Goal: Use online tool/utility

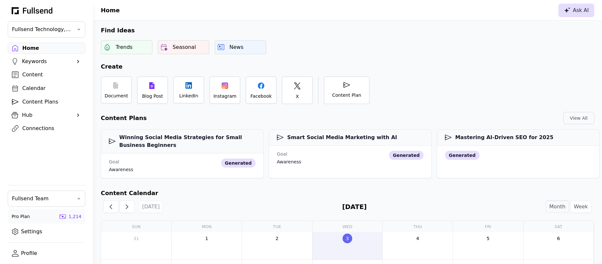
click at [572, 13] on div "Ask AI" at bounding box center [576, 10] width 25 height 8
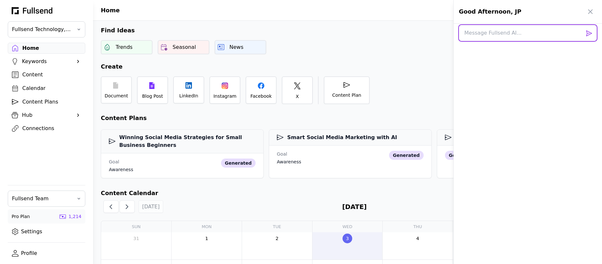
click at [515, 37] on textarea at bounding box center [528, 33] width 138 height 16
paste textarea "Generate post ideas based on this: In the age of AI answers, how can content ma…"
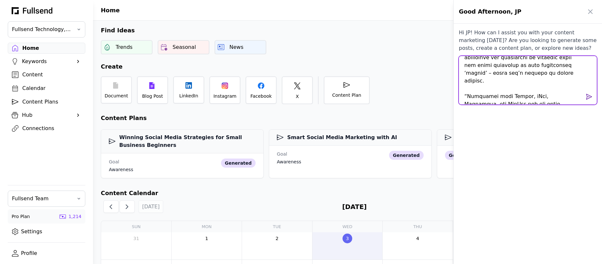
type textarea "Generate post ideas based on this: In the age of AI answers, how can content ma…"
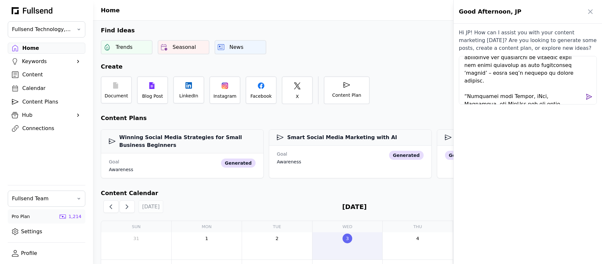
click at [588, 96] on span at bounding box center [589, 97] width 8 height 8
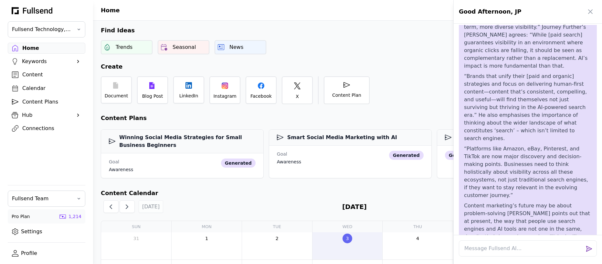
scroll to position [1882, 0]
